Goal: Task Accomplishment & Management: Manage account settings

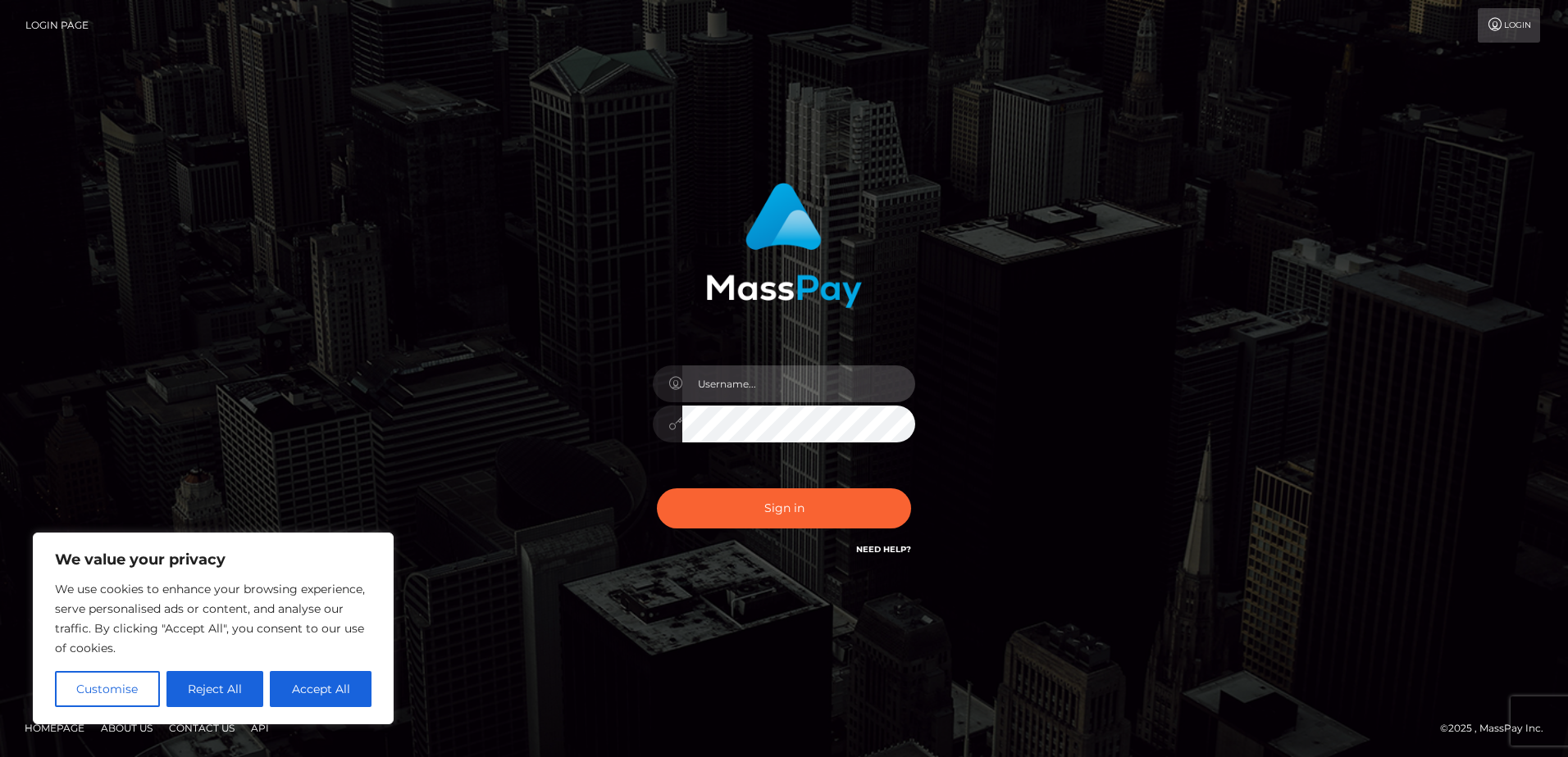
click at [767, 400] on input "text" at bounding box center [799, 383] width 233 height 37
type input "[EMAIL_ADDRESS][DOMAIN_NAME]"
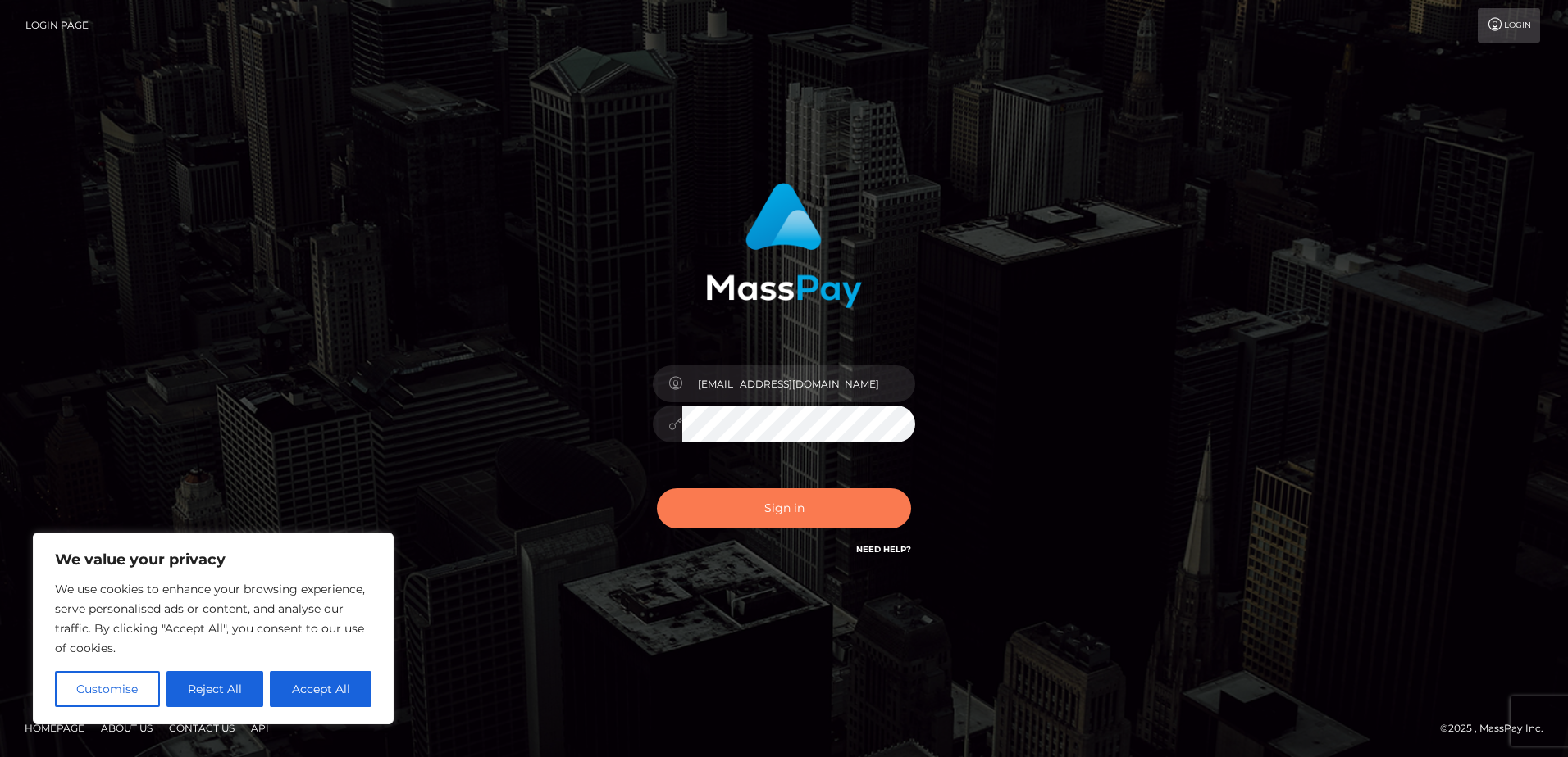
click at [728, 519] on button "Sign in" at bounding box center [784, 508] width 254 height 40
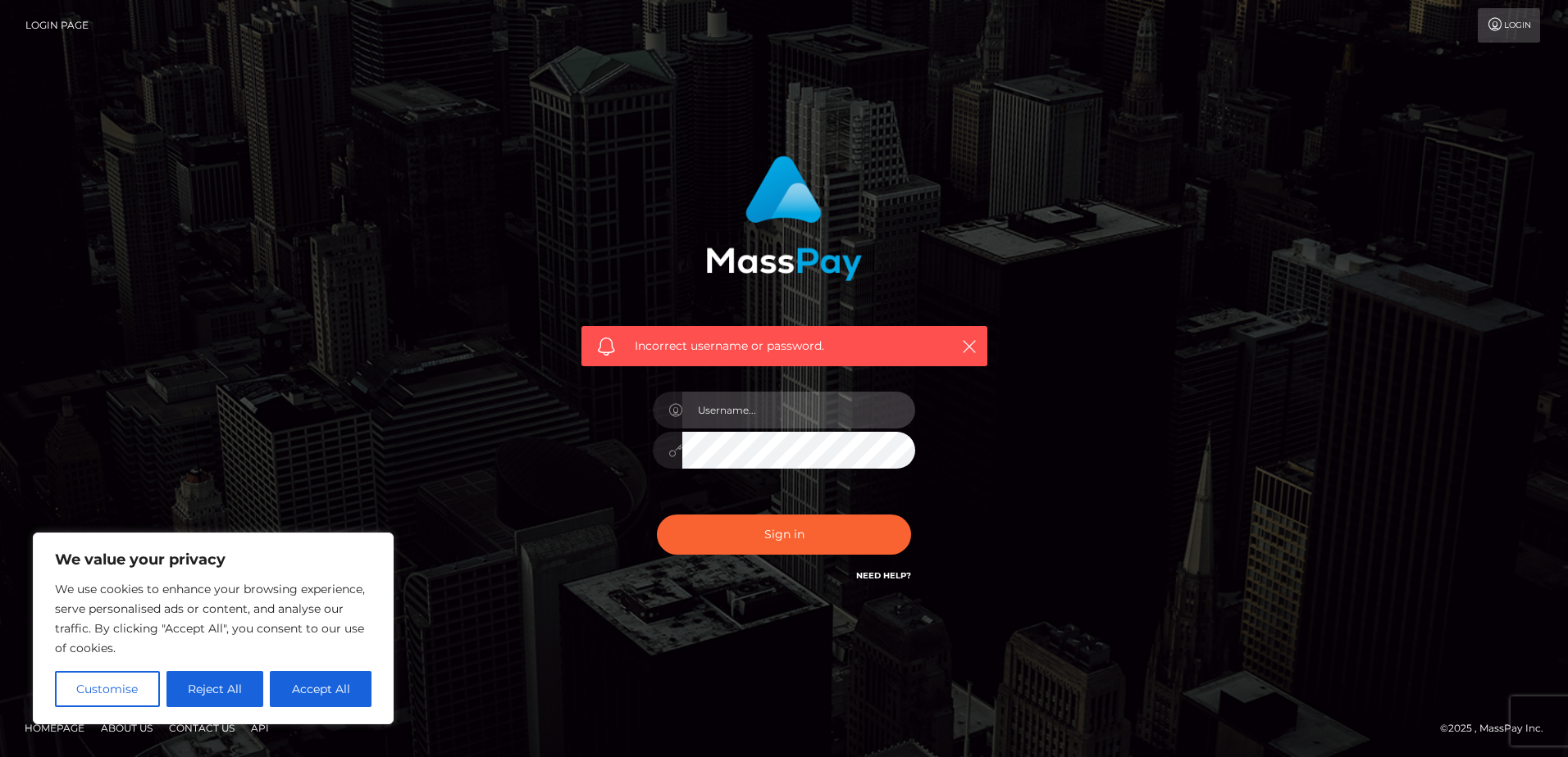
click at [763, 407] on input "text" at bounding box center [799, 410] width 233 height 37
type input "[EMAIL_ADDRESS][DOMAIN_NAME]"
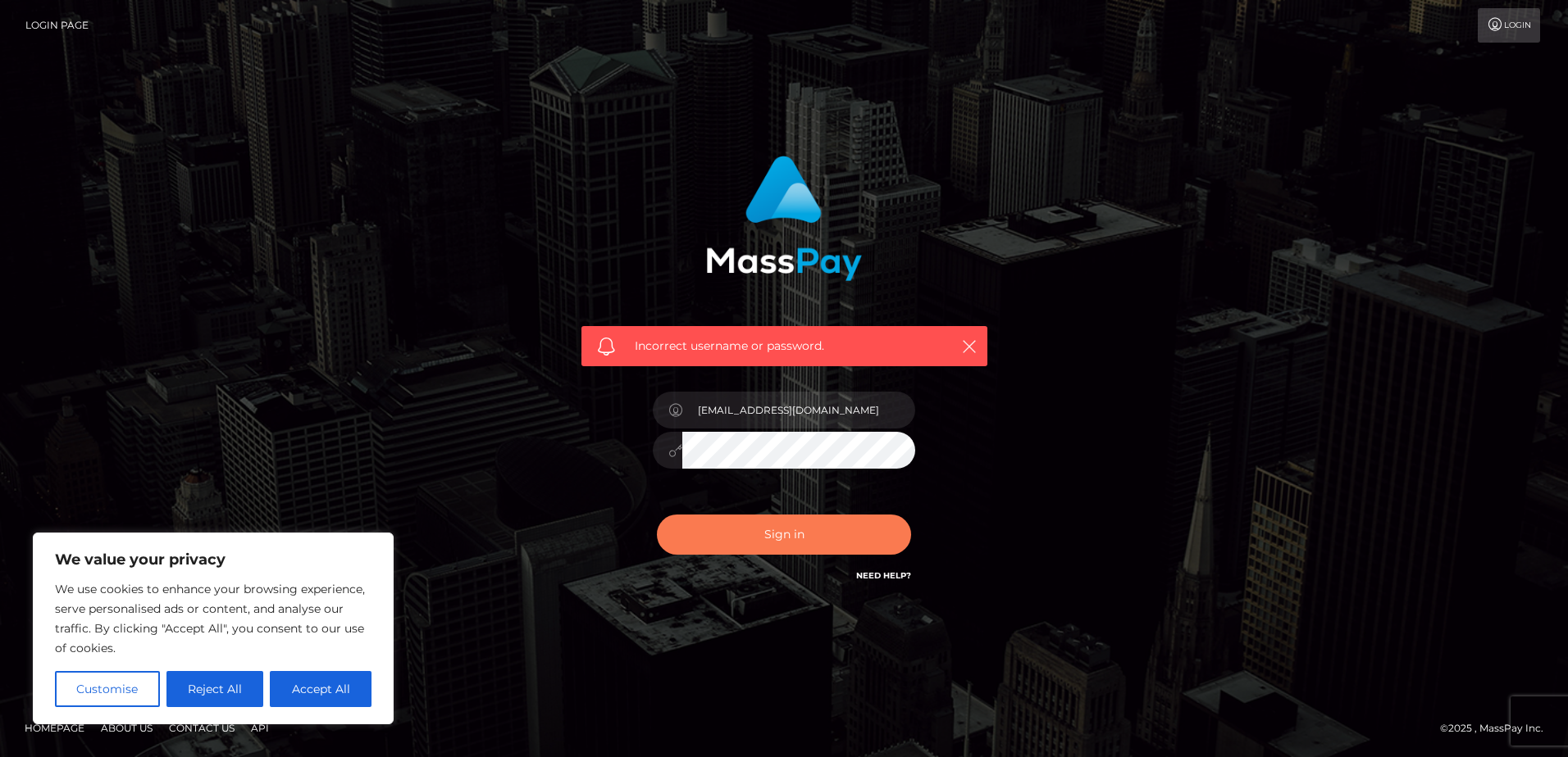
click at [742, 535] on button "Sign in" at bounding box center [784, 534] width 254 height 40
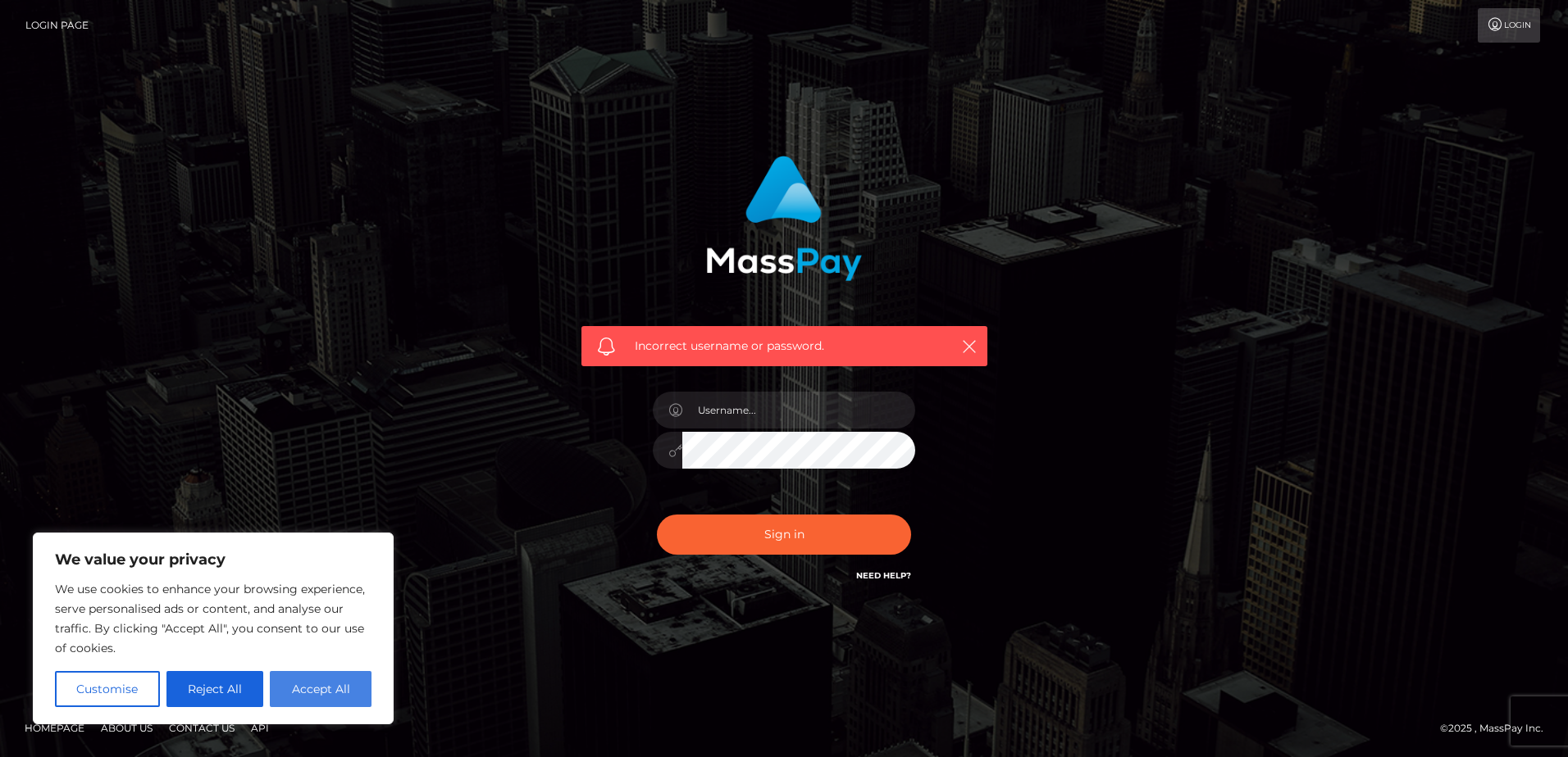
click at [301, 687] on button "Accept All" at bounding box center [321, 689] width 101 height 36
checkbox input "true"
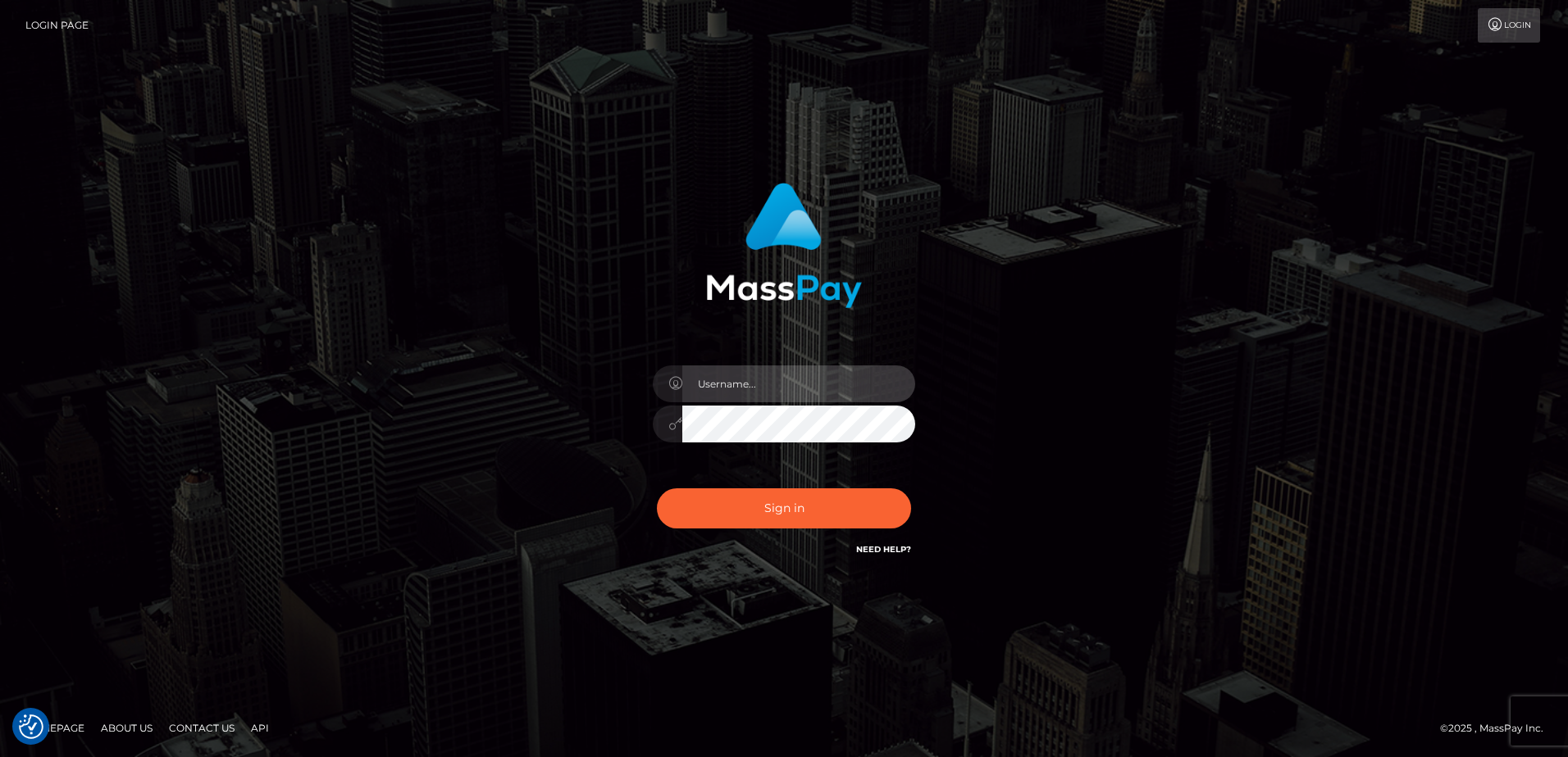
click at [745, 376] on input "text" at bounding box center [799, 383] width 233 height 37
type input "[EMAIL_ADDRESS][DOMAIN_NAME]"
click at [657, 488] on button "Sign in" at bounding box center [784, 508] width 254 height 40
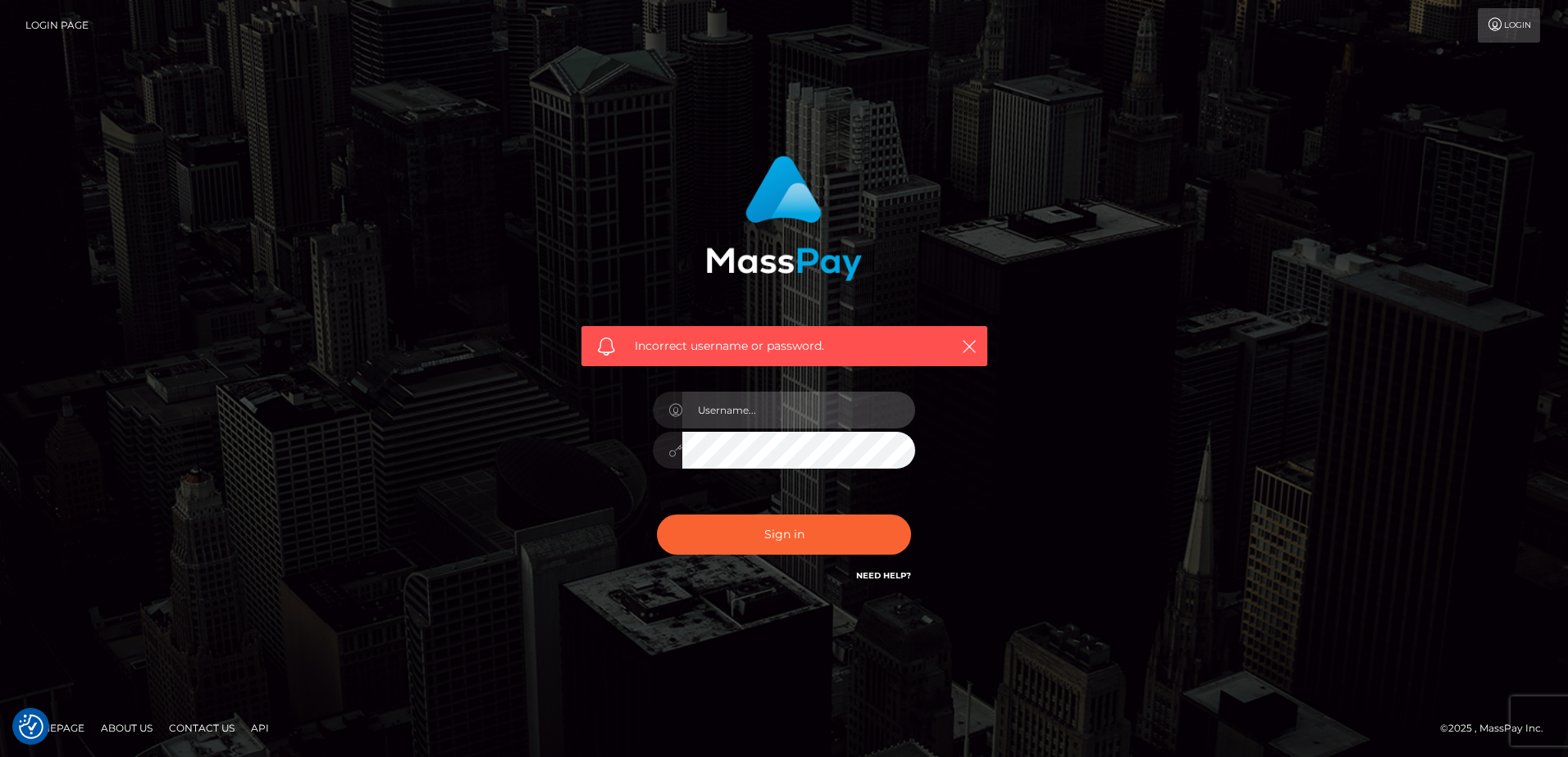
click at [776, 419] on input "text" at bounding box center [799, 410] width 233 height 37
type input "imcherrymoon@outlook.com"
click at [763, 559] on div "Sign in Need Help?" at bounding box center [784, 541] width 287 height 73
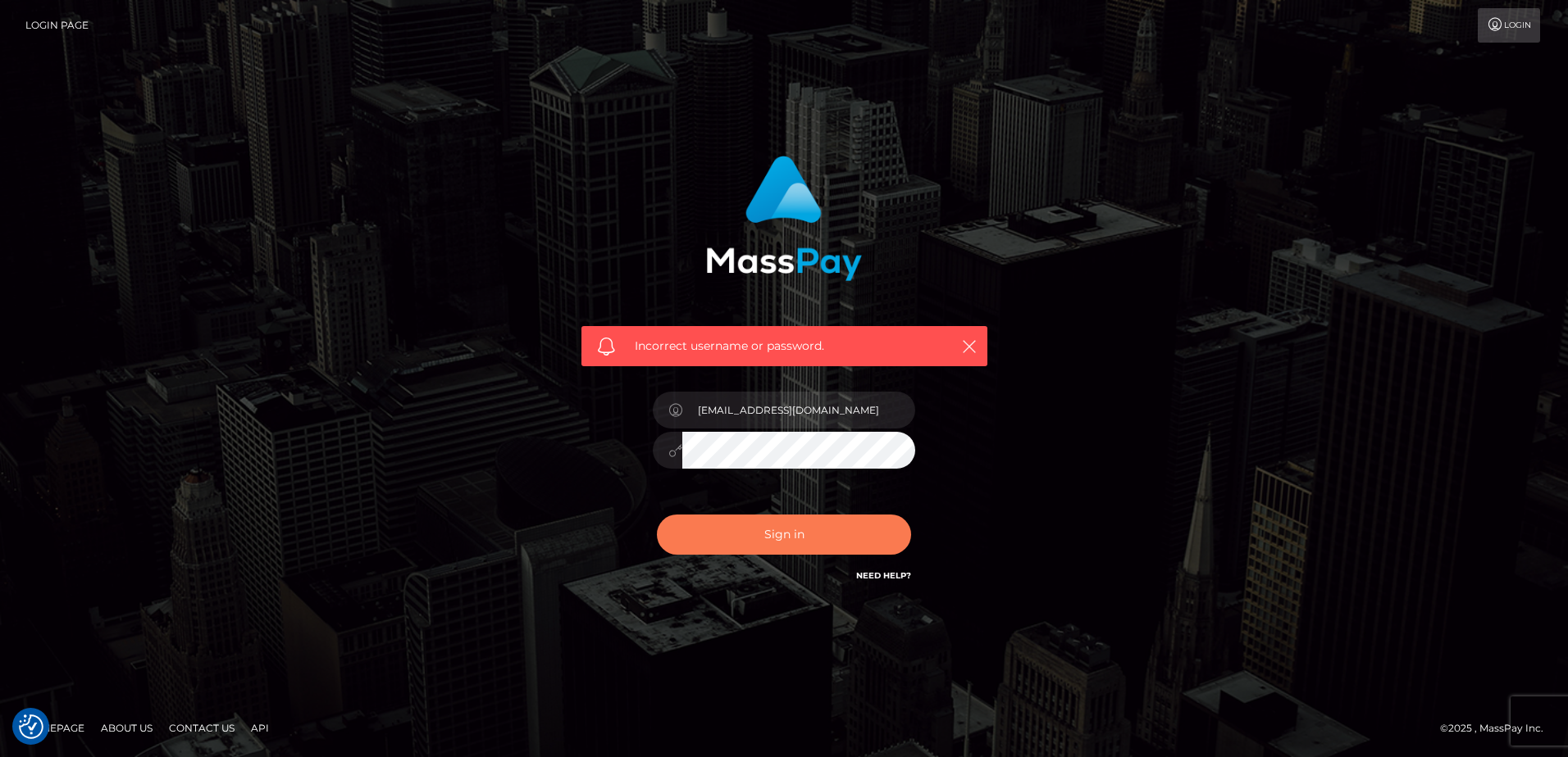
click at [756, 540] on button "Sign in" at bounding box center [784, 534] width 254 height 40
click at [860, 586] on div "Need Help?" at bounding box center [884, 578] width 55 height 21
drag, startPoint x: 860, startPoint y: 586, endPoint x: 862, endPoint y: 577, distance: 9.2
click at [862, 577] on link "Need Help?" at bounding box center [884, 576] width 55 height 10
click at [861, 577] on link "Need Help?" at bounding box center [884, 576] width 55 height 10
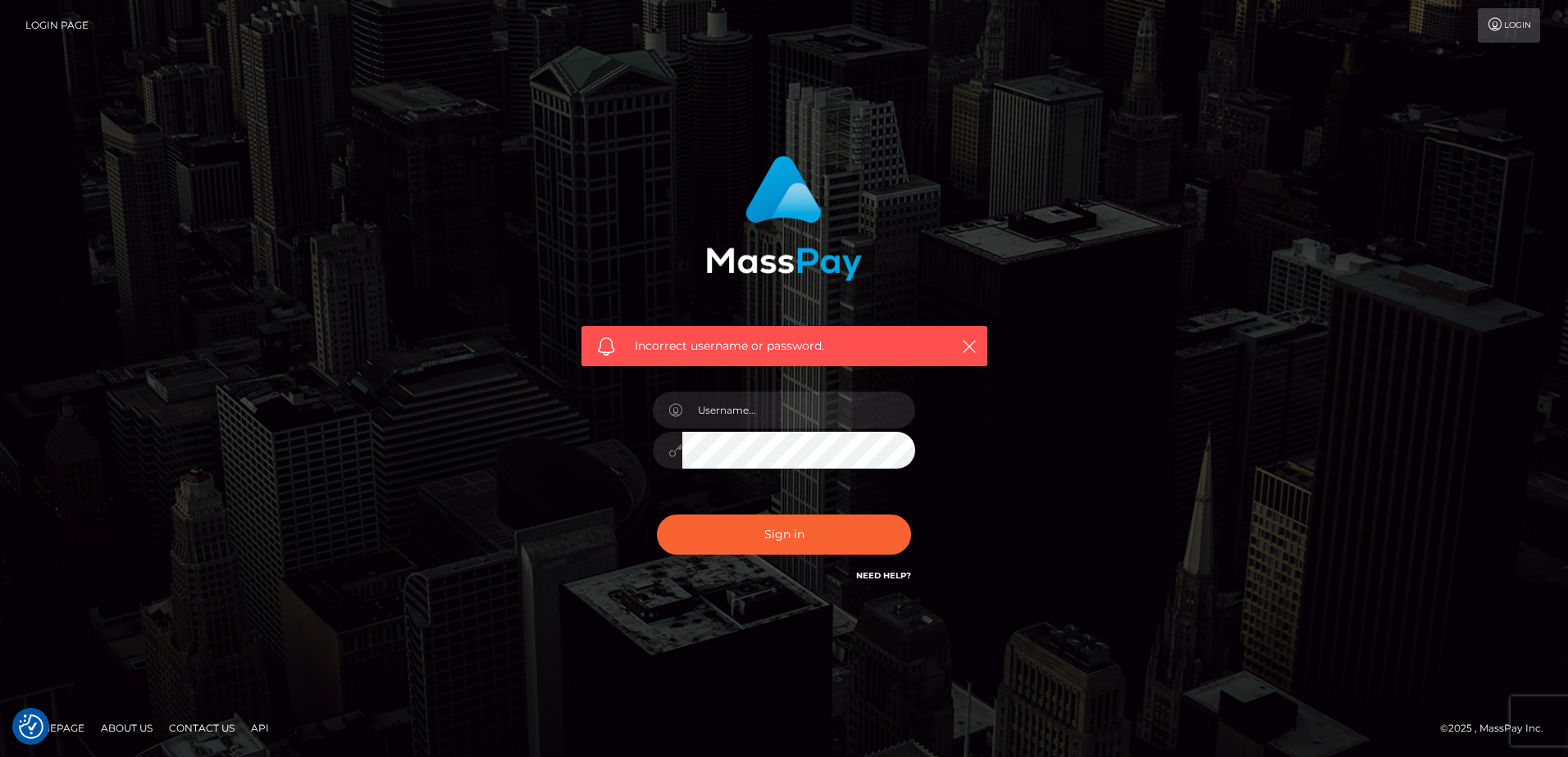
drag, startPoint x: 714, startPoint y: 626, endPoint x: 707, endPoint y: 614, distance: 13.9
click at [707, 614] on div "Incorrect username or password." at bounding box center [784, 379] width 1568 height 717
click at [878, 583] on div "Need Help?" at bounding box center [884, 578] width 55 height 21
click at [883, 583] on div "Need Help?" at bounding box center [884, 578] width 55 height 21
click at [880, 571] on link "Need Help?" at bounding box center [884, 576] width 55 height 10
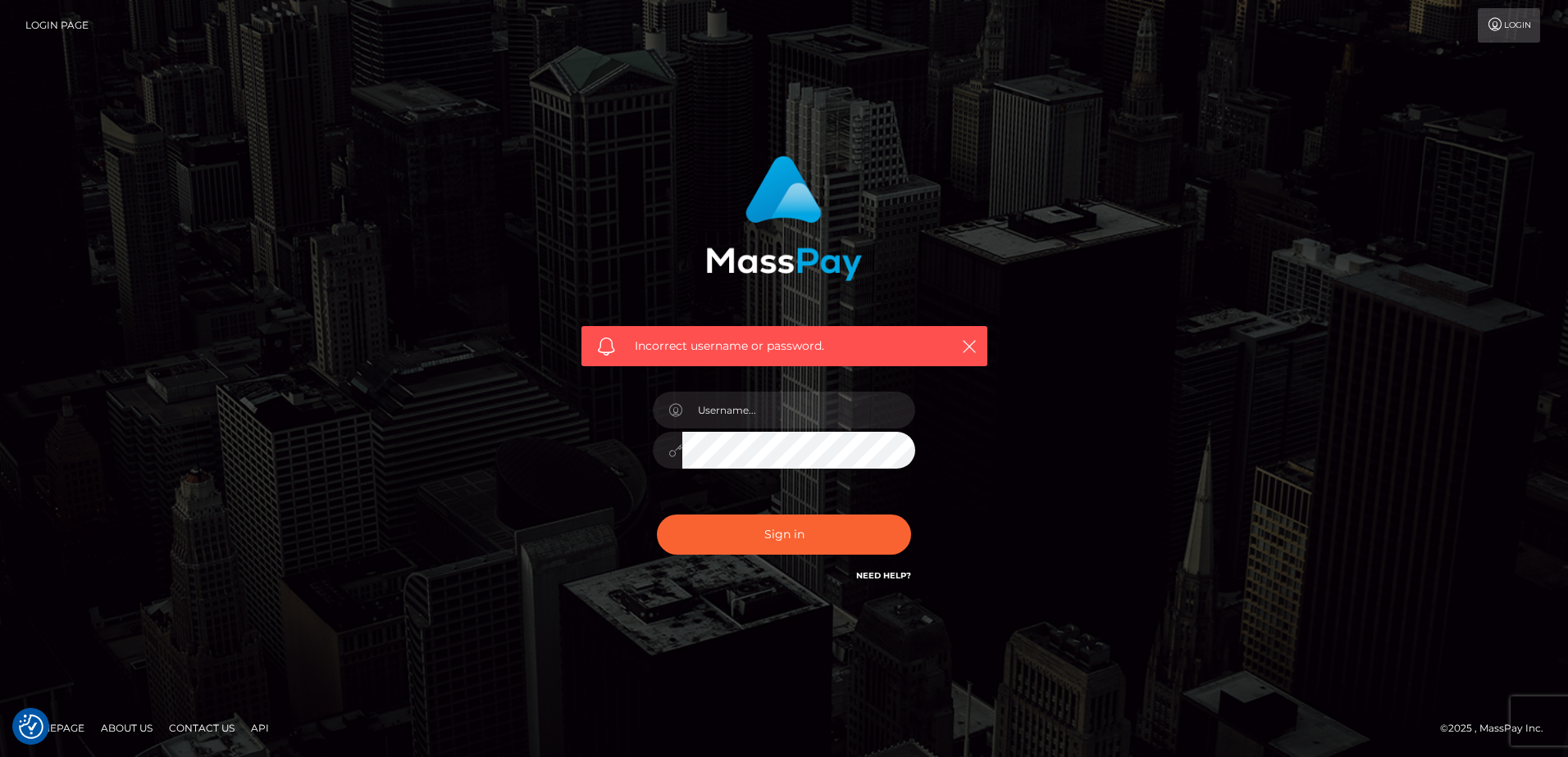
click at [952, 168] on div "Incorrect username or password." at bounding box center [784, 255] width 431 height 223
click at [781, 406] on input "text" at bounding box center [799, 410] width 233 height 37
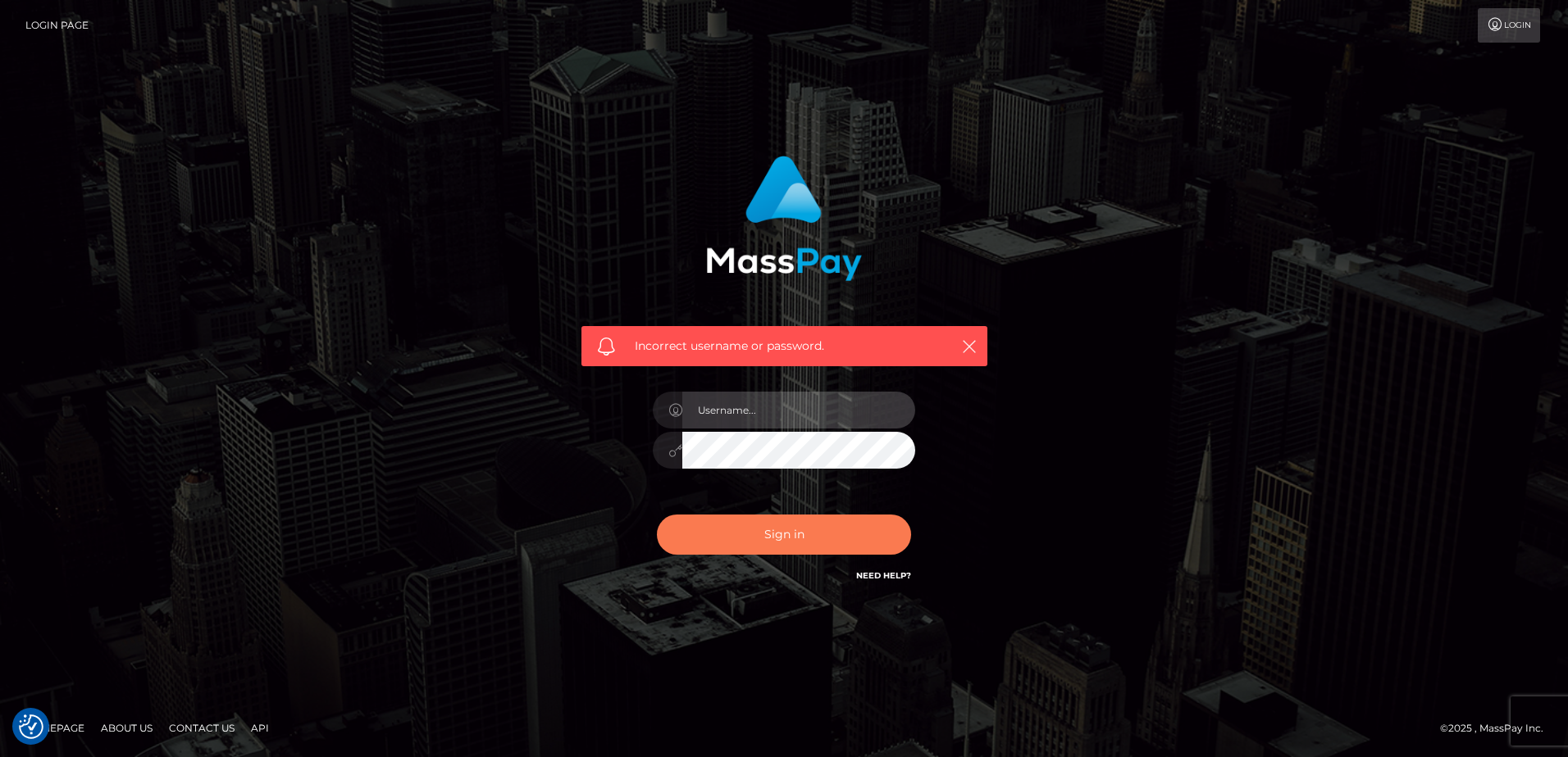
type input "[EMAIL_ADDRESS][DOMAIN_NAME]"
click at [777, 539] on button "Sign in" at bounding box center [784, 534] width 254 height 40
click at [760, 415] on input "text" at bounding box center [799, 410] width 233 height 37
type input "[EMAIL_ADDRESS][DOMAIN_NAME]"
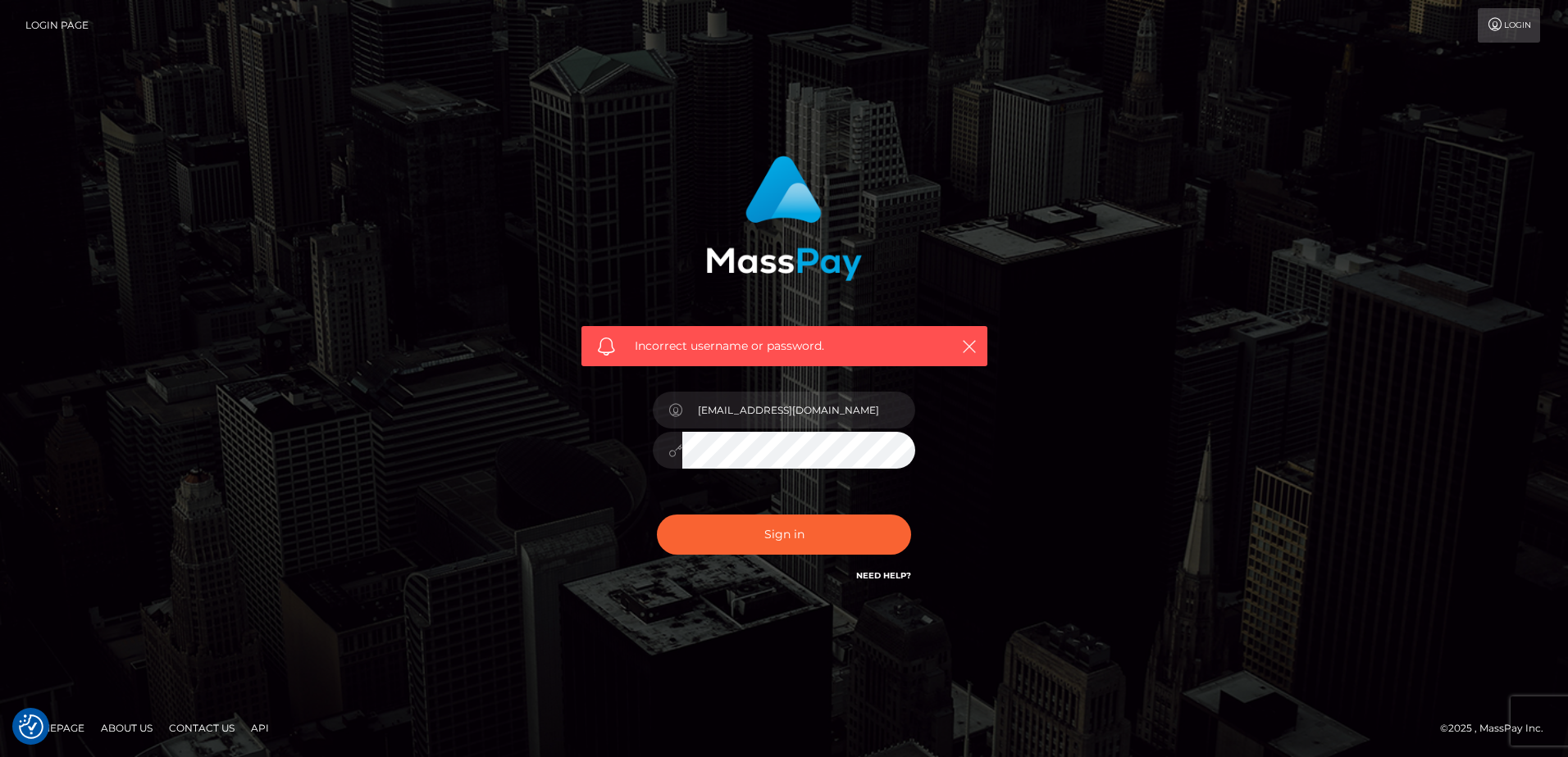
click at [657, 515] on button "Sign in" at bounding box center [784, 534] width 254 height 40
type input "imcherrymoon@outlook.com"
click at [758, 522] on button "Sign in" at bounding box center [784, 534] width 254 height 40
click at [728, 257] on img at bounding box center [783, 218] width 156 height 125
click at [750, 421] on input "text" at bounding box center [799, 410] width 233 height 37
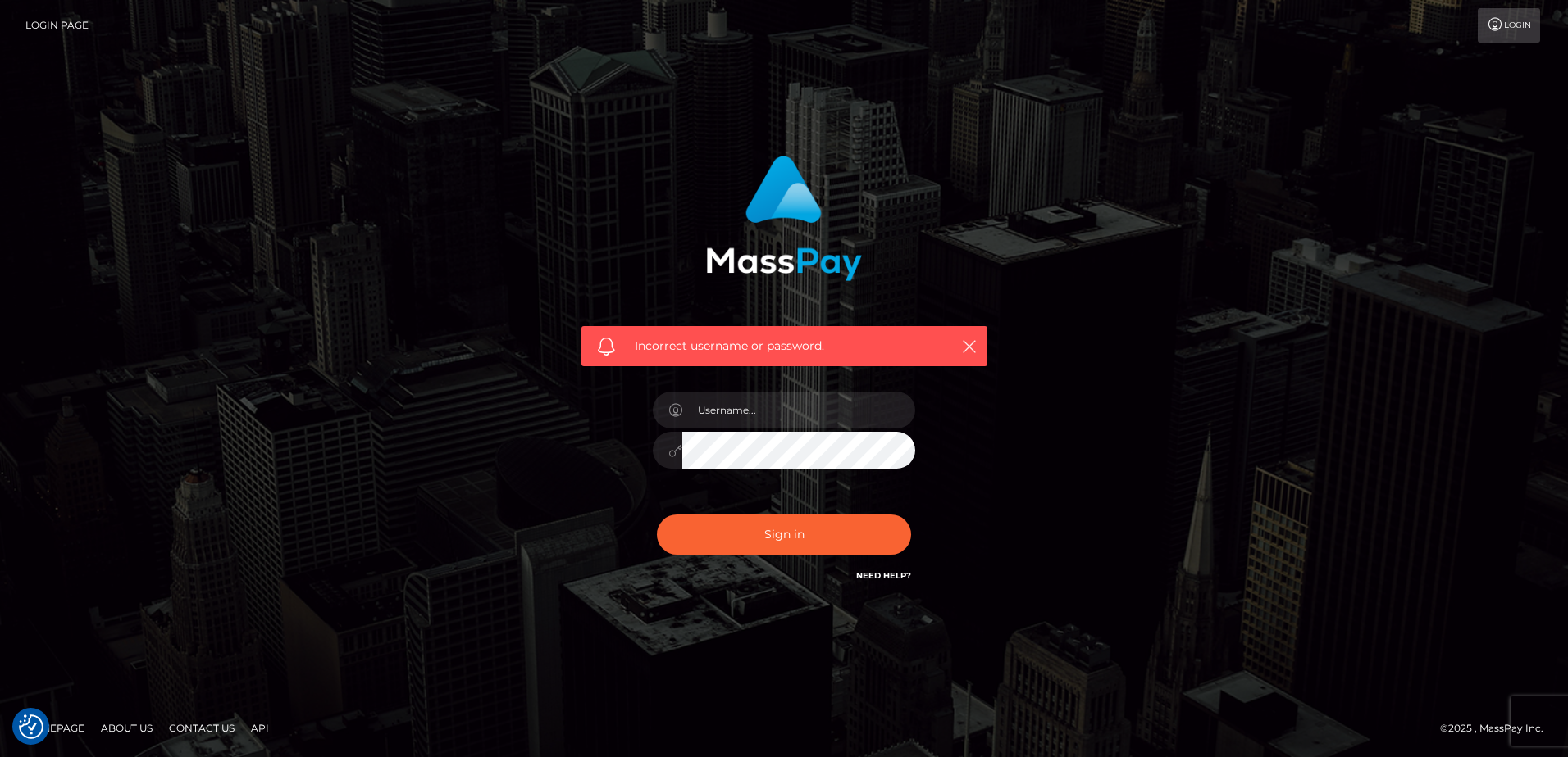
click at [65, 21] on link "Login Page" at bounding box center [57, 26] width 63 height 34
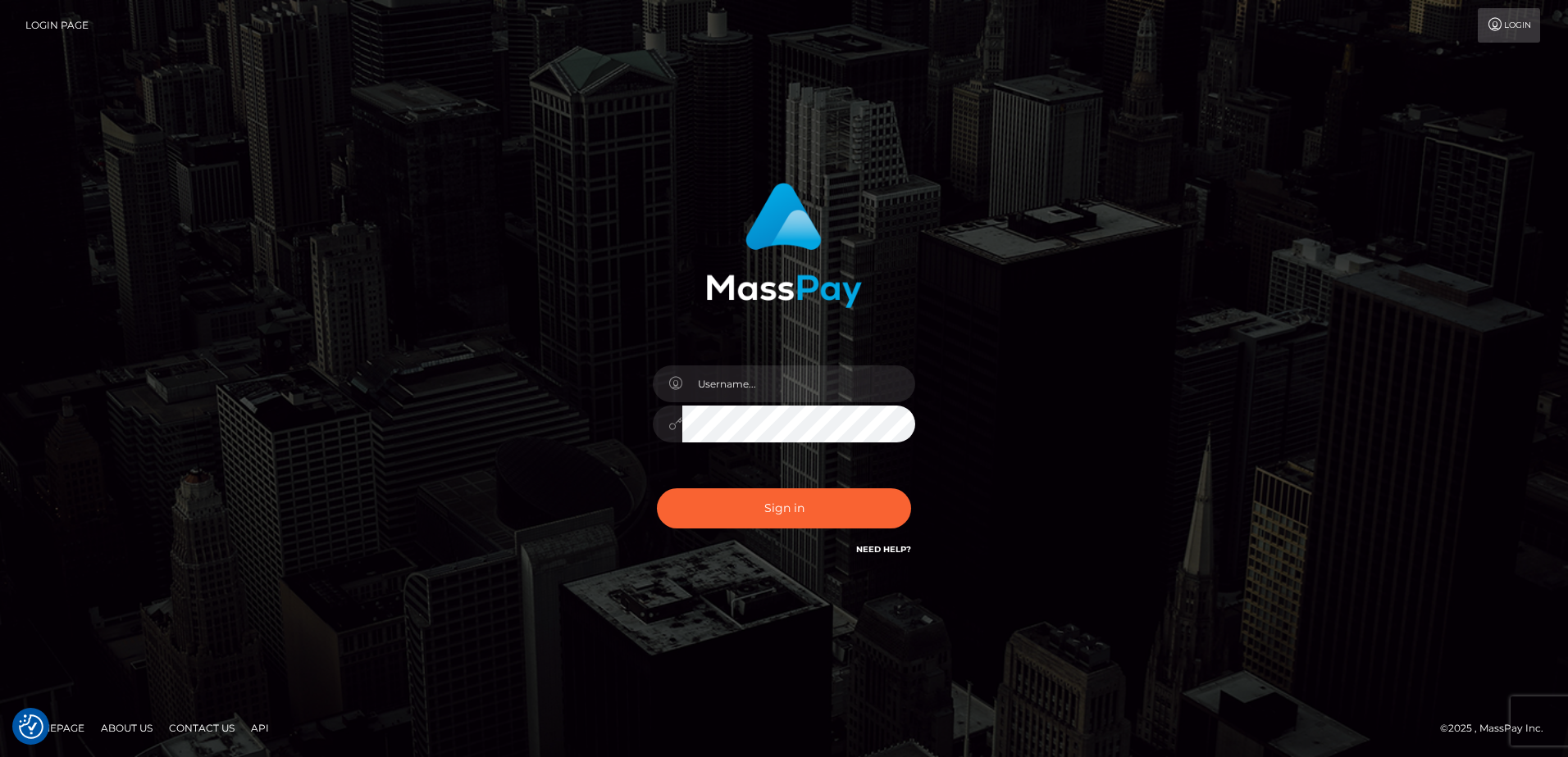
checkbox input "true"
click at [707, 382] on input "text" at bounding box center [799, 383] width 233 height 37
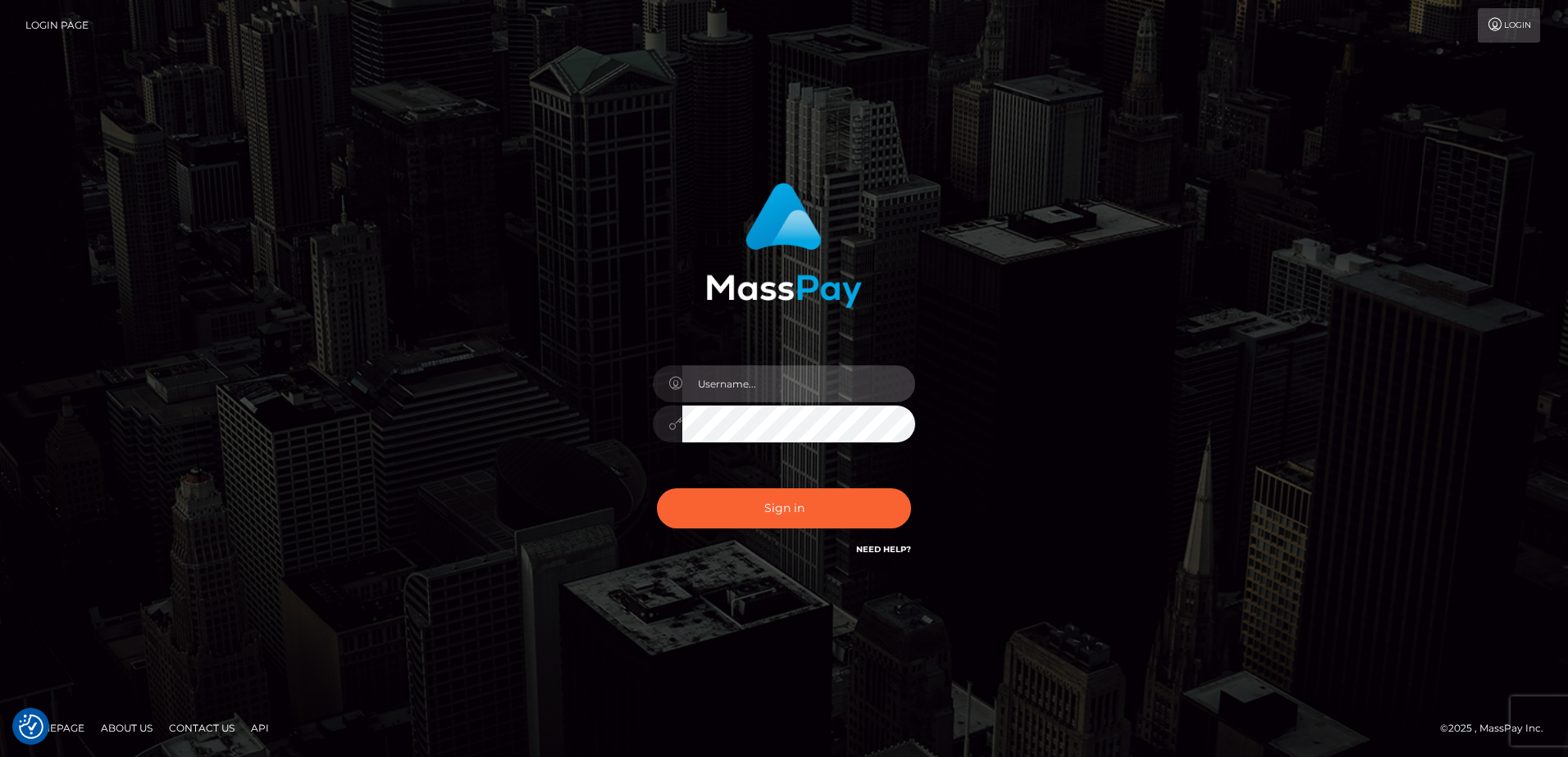
type input "[EMAIL_ADDRESS][DOMAIN_NAME]"
click at [657, 488] on button "Sign in" at bounding box center [784, 508] width 254 height 40
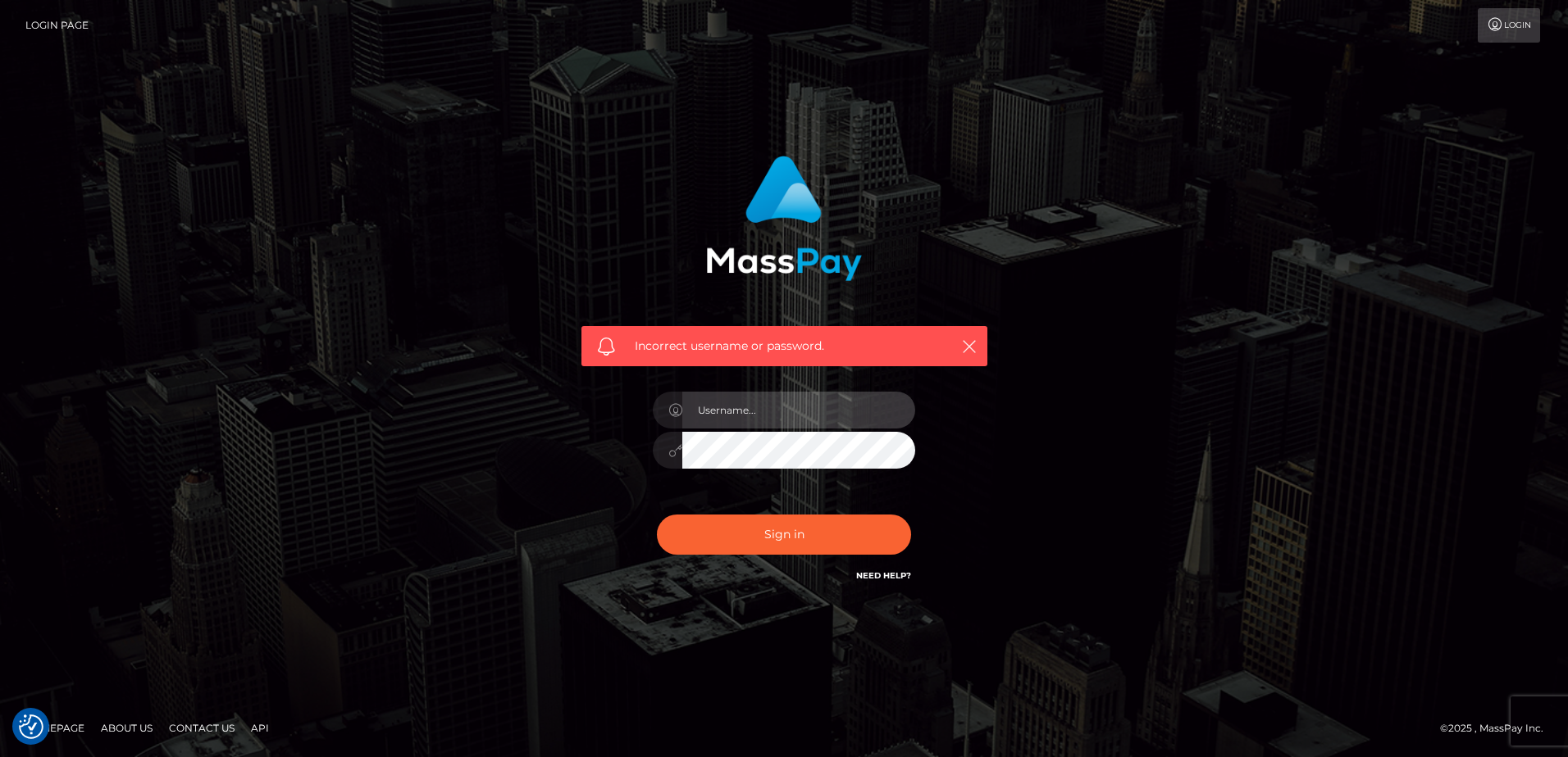
click at [738, 403] on input "text" at bounding box center [799, 410] width 233 height 37
type input "[EMAIL_ADDRESS][DOMAIN_NAME]"
click at [657, 515] on button "Sign in" at bounding box center [784, 534] width 254 height 40
click at [769, 413] on input "text" at bounding box center [799, 410] width 233 height 37
type input "[EMAIL_ADDRESS][DOMAIN_NAME]"
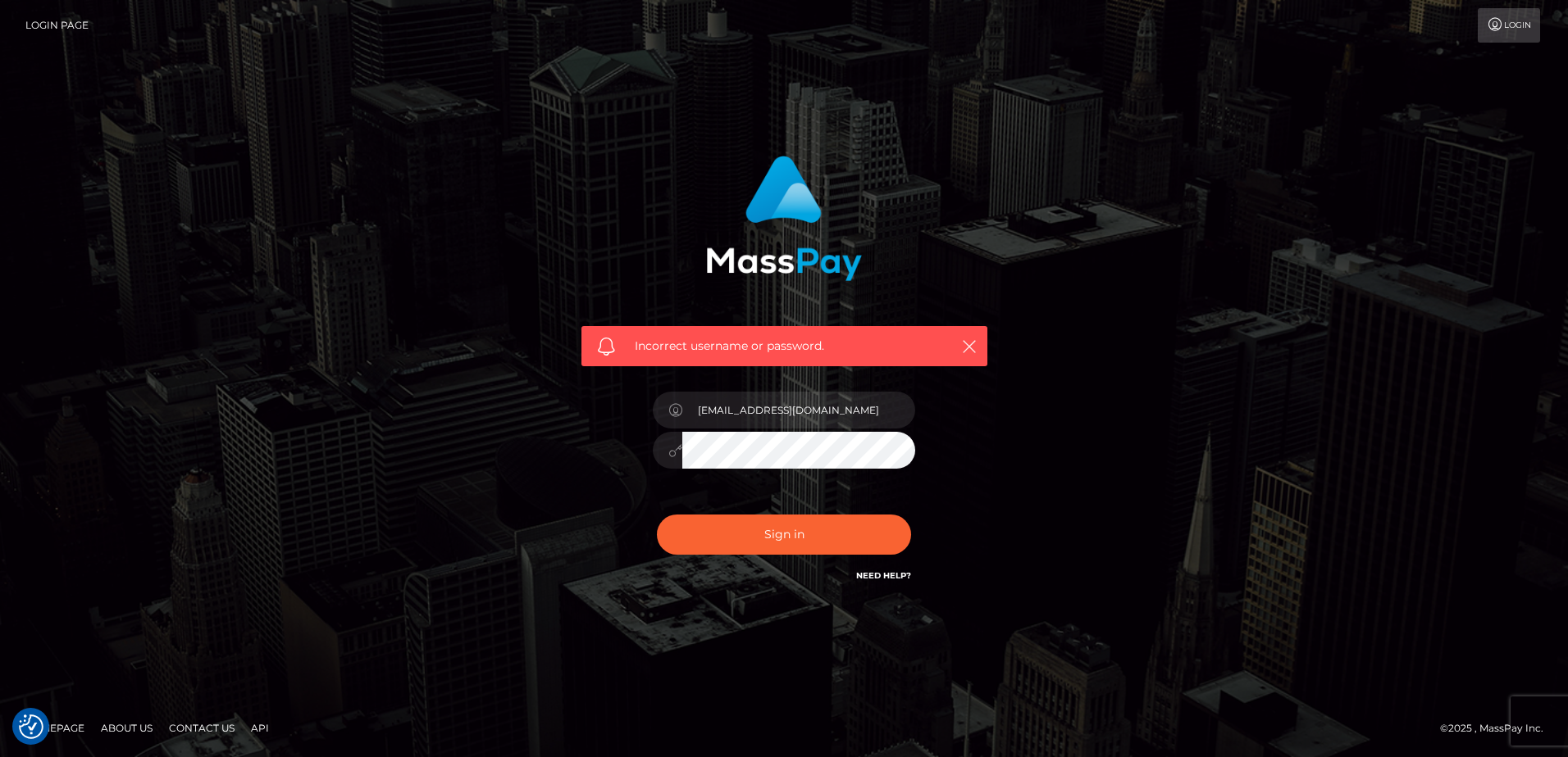
click at [679, 464] on div at bounding box center [783, 448] width 262 height 32
click at [657, 515] on button "Sign in" at bounding box center [784, 534] width 254 height 40
